Goal: Information Seeking & Learning: Learn about a topic

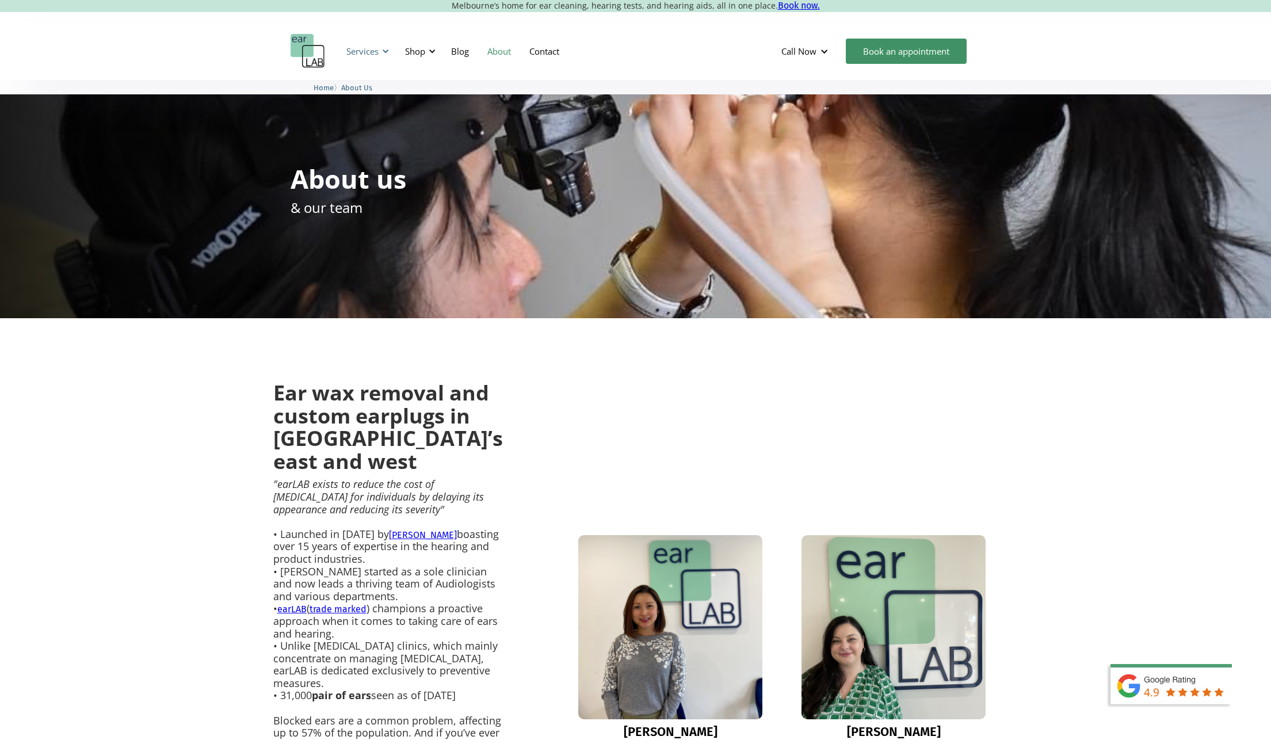
click at [379, 53] on div "Services" at bounding box center [362, 51] width 32 height 12
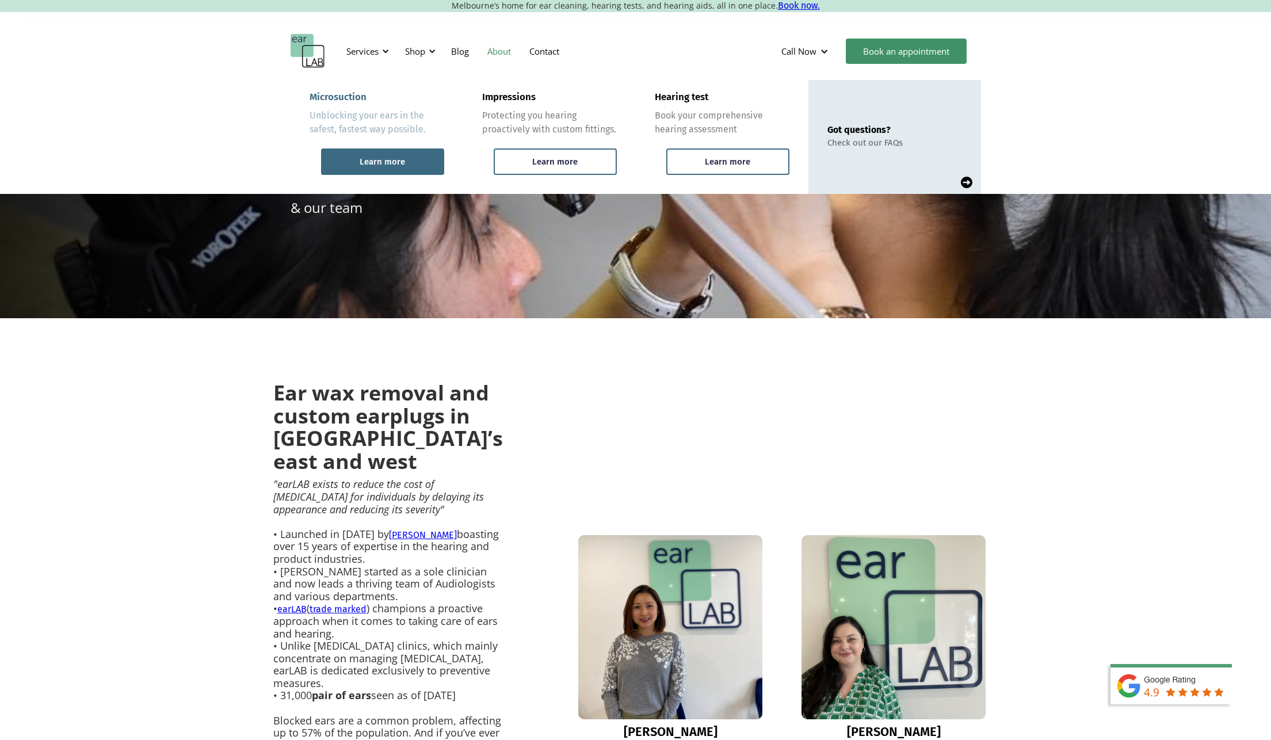
click at [396, 159] on div "Learn more" at bounding box center [382, 161] width 45 height 10
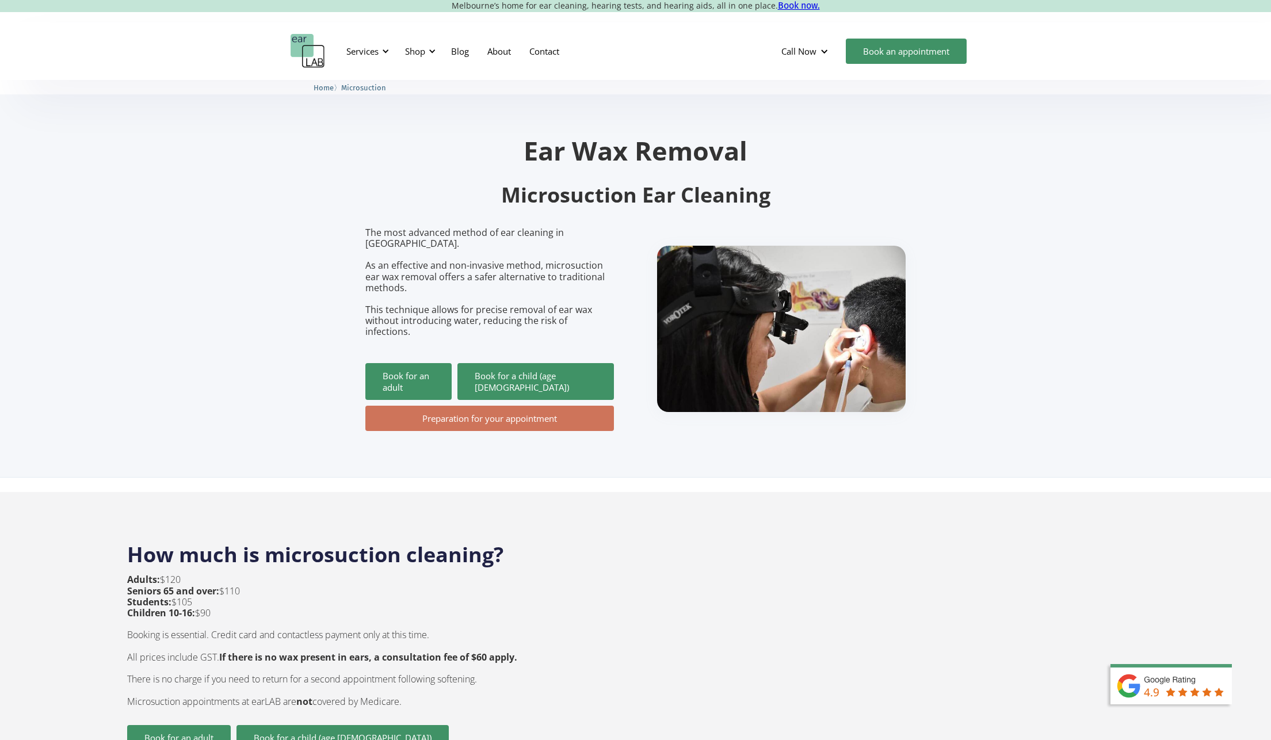
drag, startPoint x: 159, startPoint y: 557, endPoint x: 190, endPoint y: 555, distance: 31.7
click at [190, 574] on p "Adults: $120 Seniors 65 and over: $110 Students: $105 Children 10-16: $90 Booki…" at bounding box center [322, 640] width 390 height 132
drag, startPoint x: 190, startPoint y: 555, endPoint x: 204, endPoint y: 580, distance: 28.6
click at [204, 580] on p "Adults: $120 Seniors 65 and over: $110 Students: $105 Children 10-16: $90 Booki…" at bounding box center [322, 640] width 390 height 132
drag, startPoint x: 204, startPoint y: 580, endPoint x: 267, endPoint y: 596, distance: 65.2
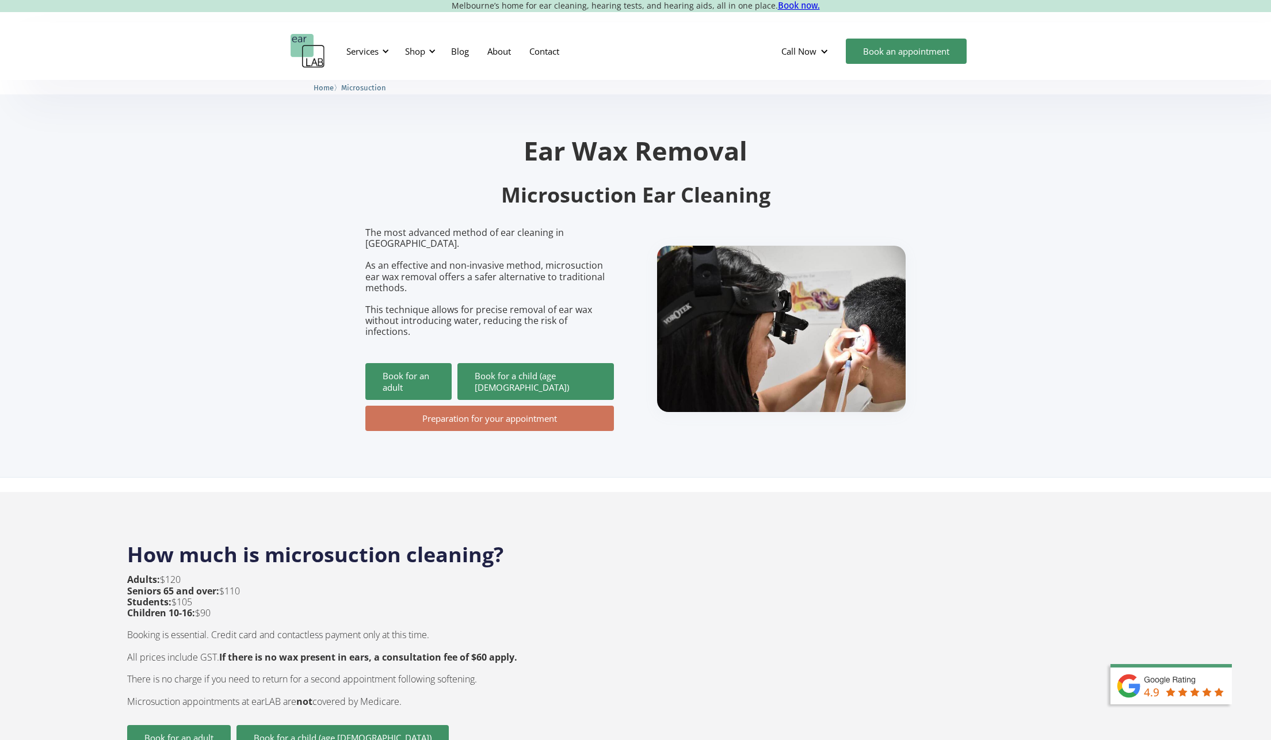
click at [267, 597] on p "Adults: $120 Seniors 65 and over: $110 Students: $105 Children 10-16: $90 Booki…" at bounding box center [322, 640] width 390 height 132
drag, startPoint x: 128, startPoint y: 577, endPoint x: 192, endPoint y: 577, distance: 64.4
click at [192, 577] on p "Adults: $120 Seniors 65 and over: $110 Students: $105 Children 10-16: $90 Booki…" at bounding box center [322, 640] width 390 height 132
click at [307, 52] on img "home" at bounding box center [308, 51] width 35 height 35
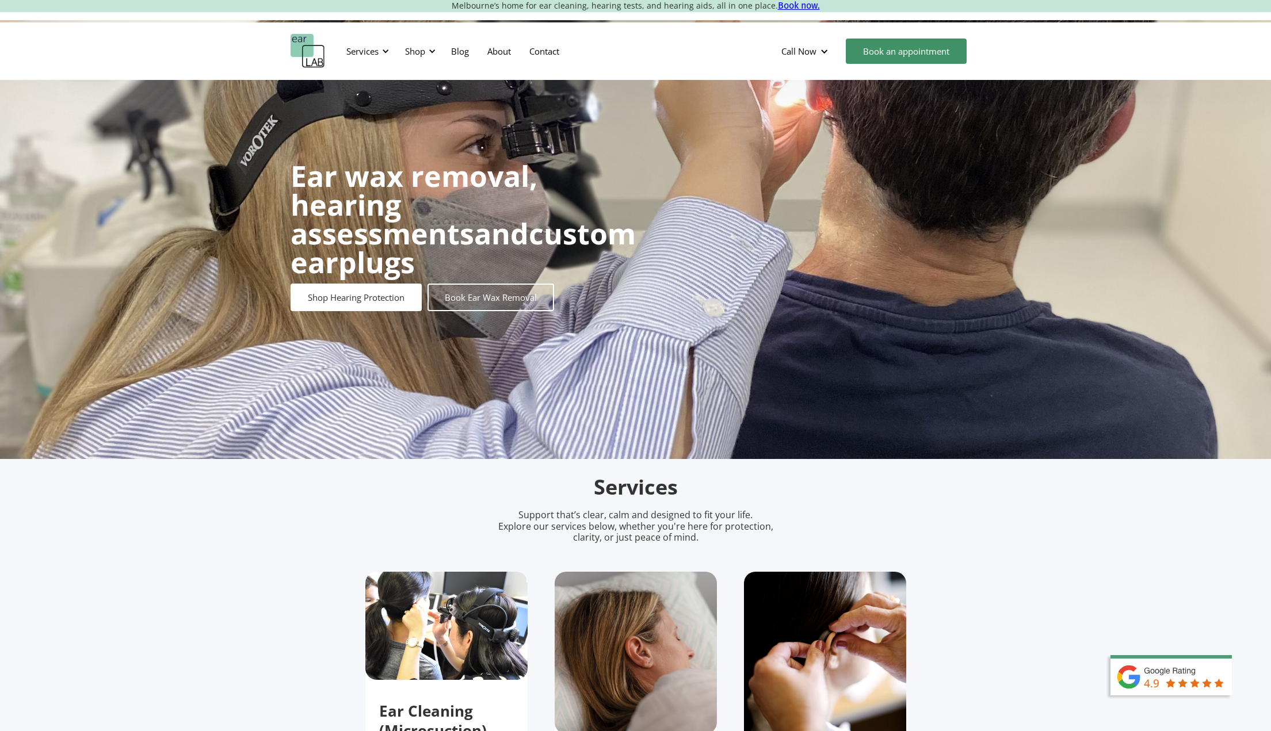
scroll to position [345, 0]
